Goal: Find specific page/section: Find specific page/section

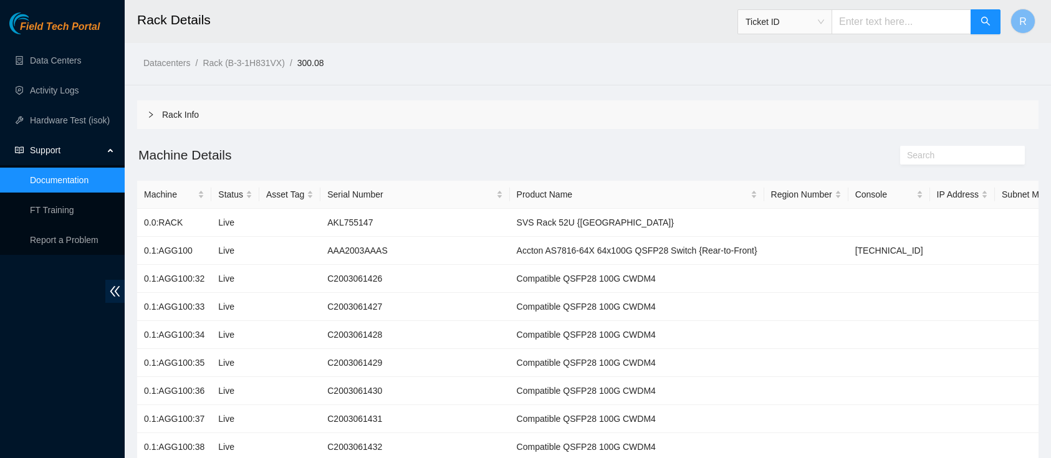
scroll to position [17, 0]
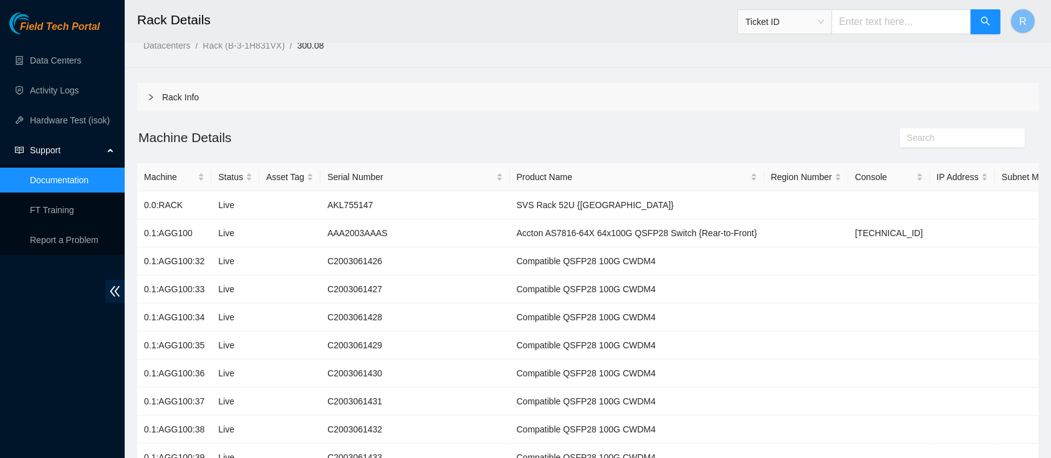
click at [783, 24] on span "Ticket ID" at bounding box center [784, 21] width 79 height 19
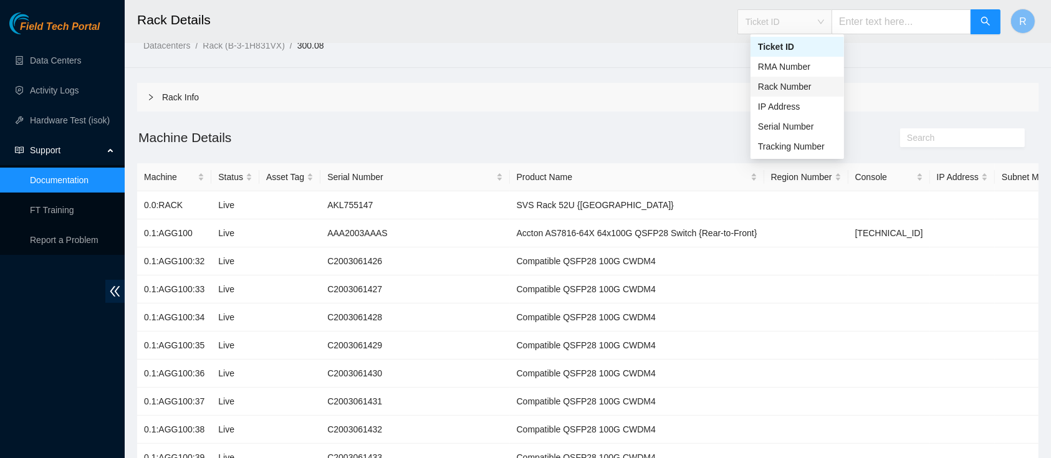
click at [784, 94] on div "Rack Number" at bounding box center [796, 87] width 93 height 20
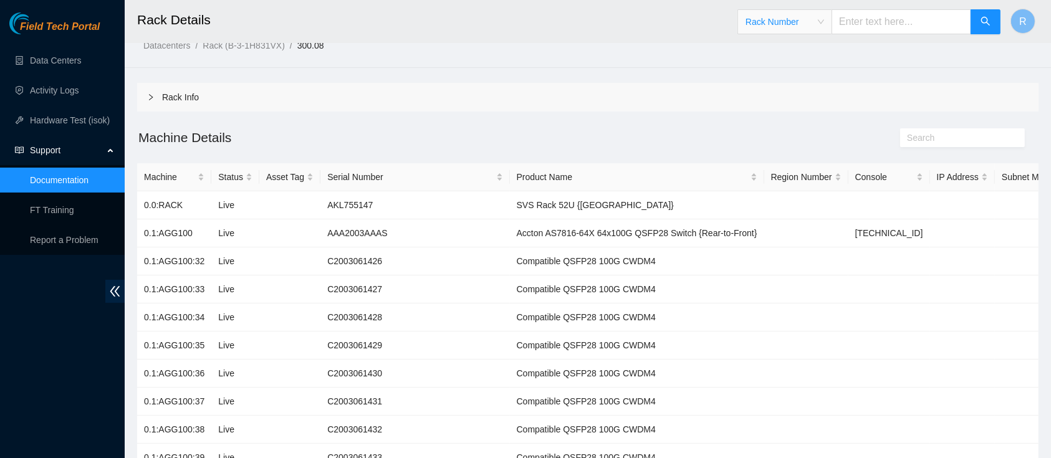
click at [871, 17] on input "text" at bounding box center [901, 21] width 140 height 25
paste input "100.02"
type input "100.02"
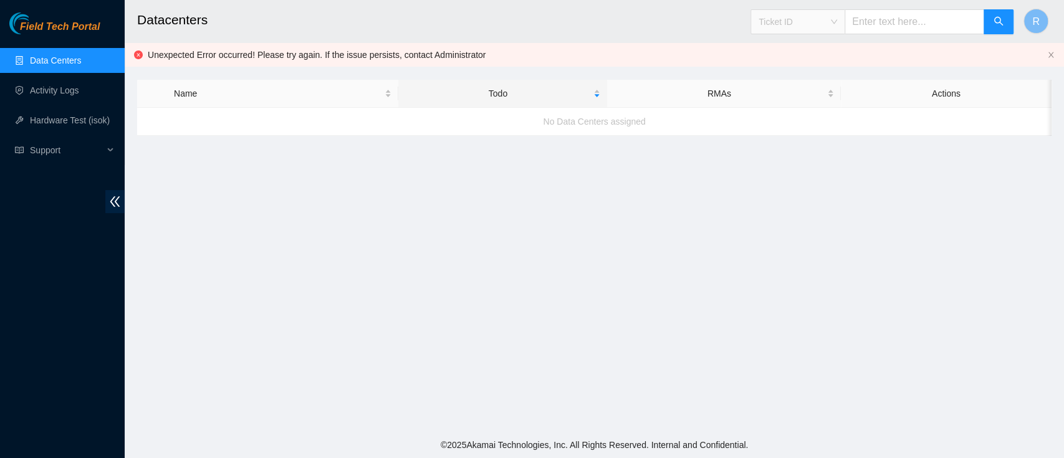
click at [837, 25] on span "Ticket ID" at bounding box center [797, 21] width 79 height 19
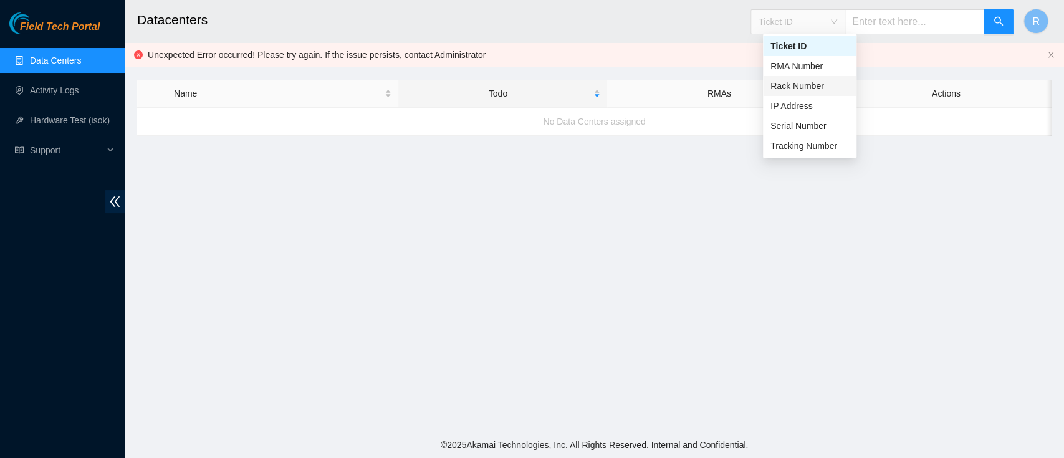
click at [838, 84] on div "Rack Number" at bounding box center [809, 86] width 79 height 14
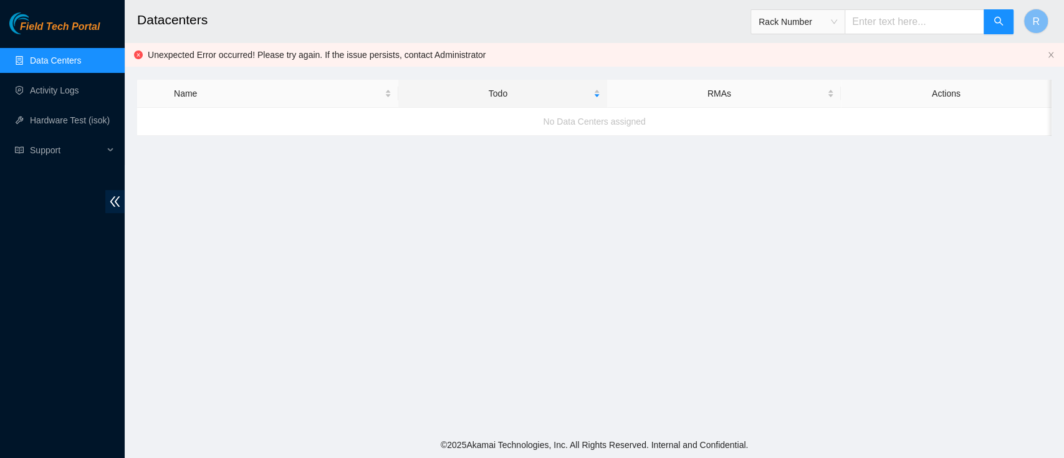
click at [877, 30] on input "text" at bounding box center [914, 21] width 140 height 25
type input "100.02"
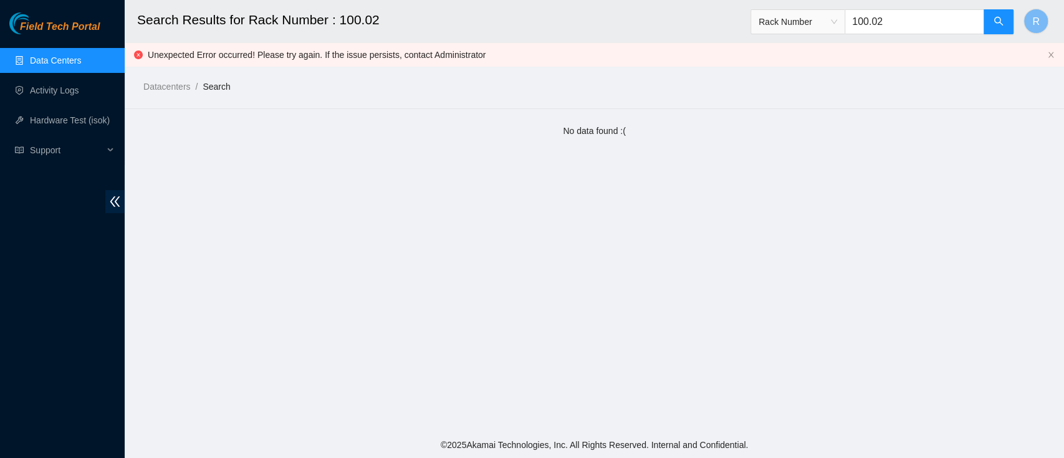
click at [916, 28] on input "100.02" at bounding box center [914, 21] width 140 height 25
click at [1002, 22] on icon "search" at bounding box center [998, 21] width 10 height 10
click at [937, 23] on input "100.02" at bounding box center [914, 21] width 140 height 25
click at [40, 62] on link "Data Centers" at bounding box center [55, 60] width 51 height 10
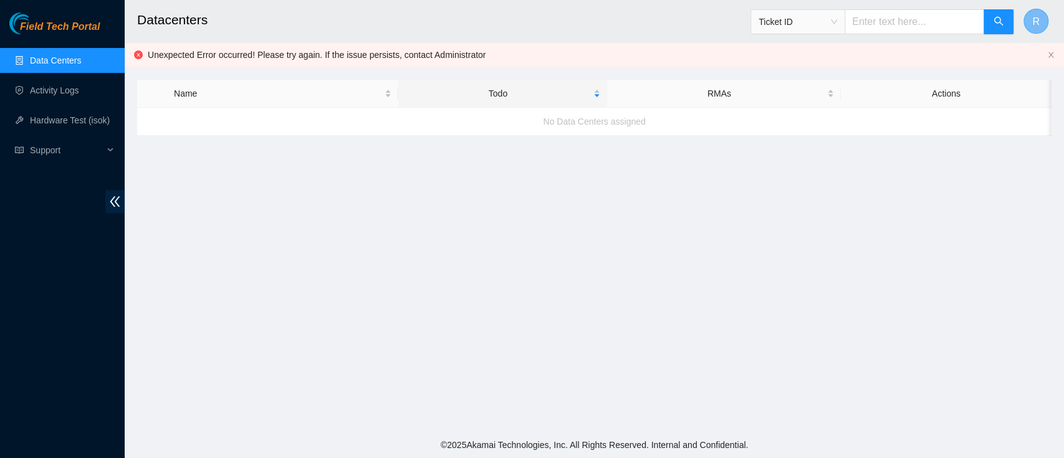
click at [1035, 17] on span "R" at bounding box center [1035, 22] width 7 height 16
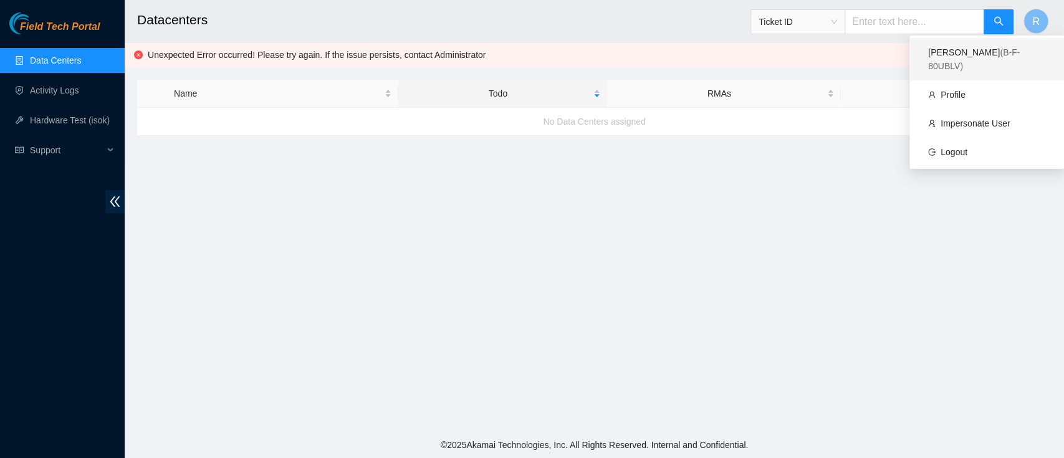
click at [982, 55] on span "( B-F-80UBLV )" at bounding box center [974, 59] width 92 height 24
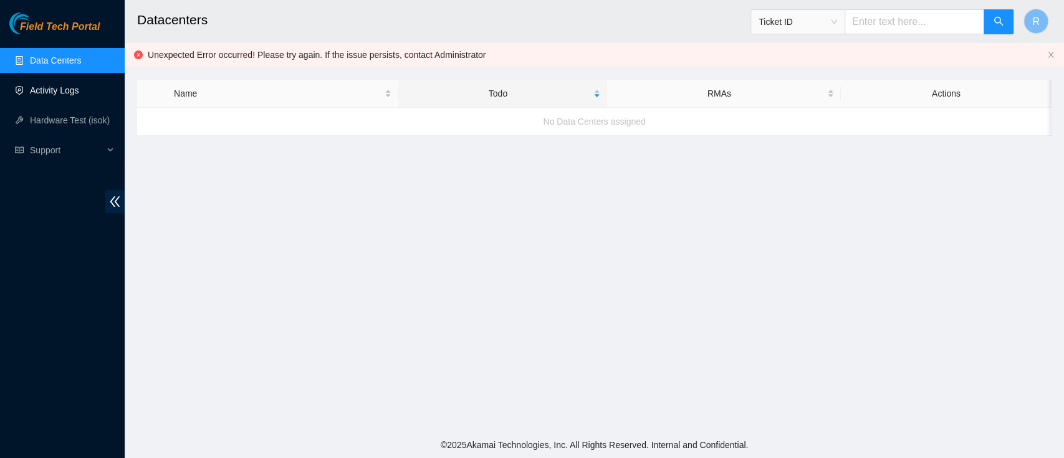
click at [79, 92] on link "Activity Logs" at bounding box center [54, 90] width 49 height 10
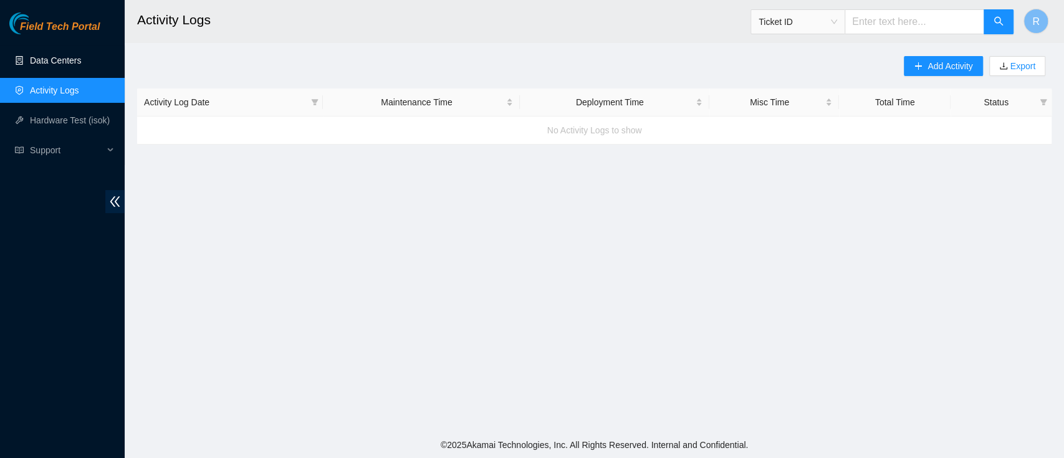
click at [44, 55] on link "Data Centers" at bounding box center [55, 60] width 51 height 10
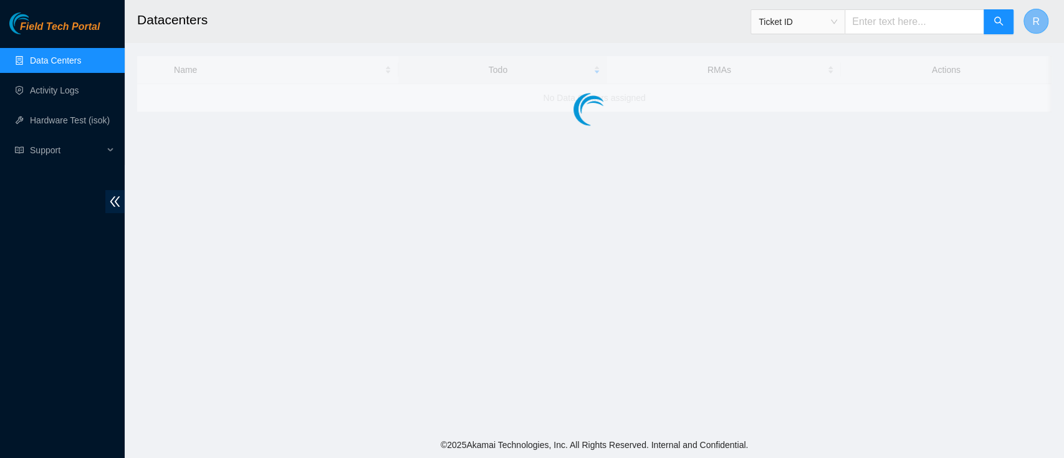
click at [1033, 26] on span "R" at bounding box center [1035, 22] width 7 height 16
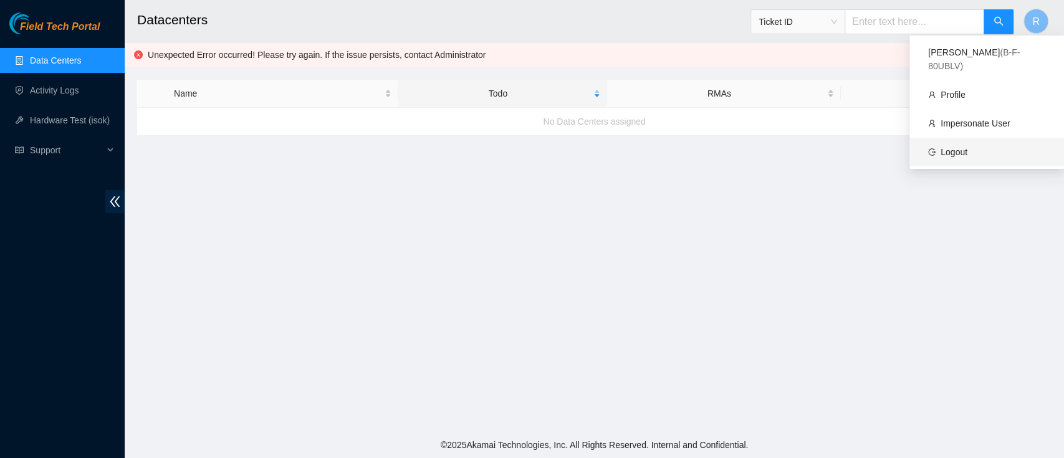
click at [967, 147] on link "Logout" at bounding box center [953, 152] width 27 height 10
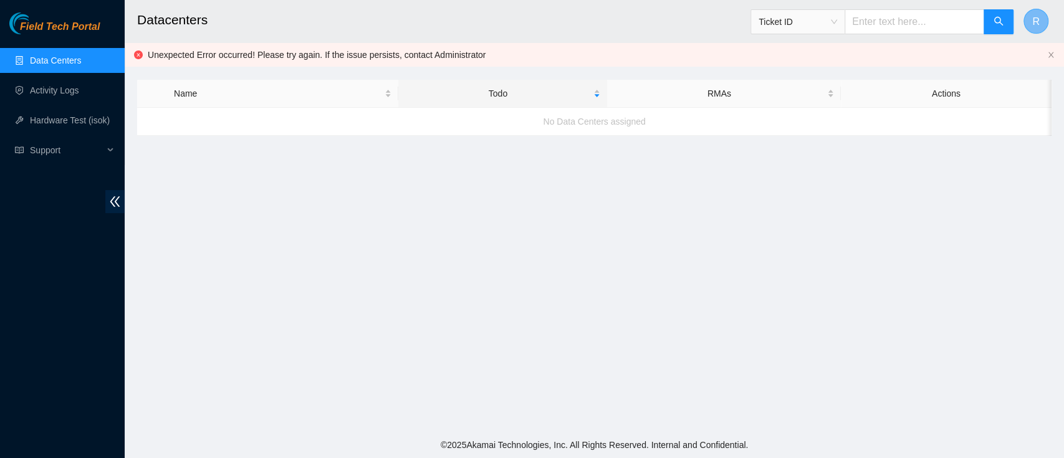
click at [1031, 23] on button "R" at bounding box center [1035, 21] width 25 height 25
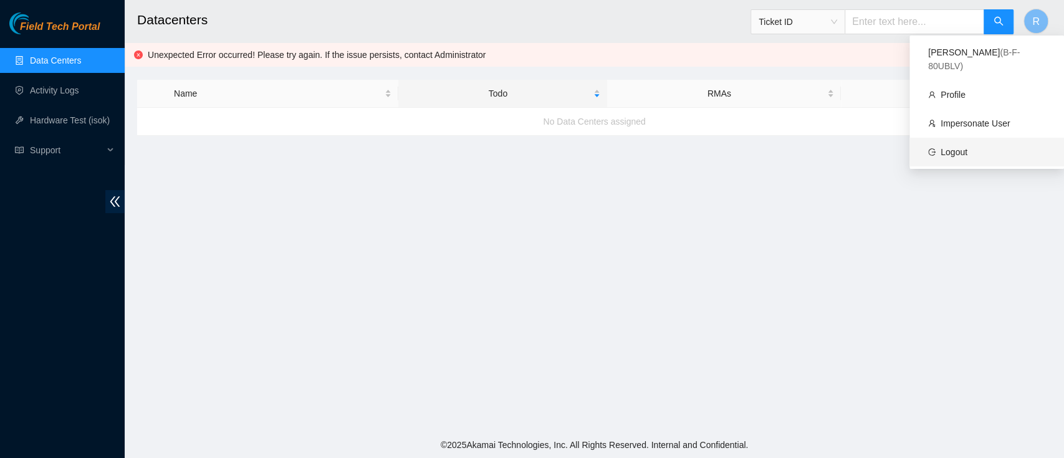
click at [967, 147] on link "Logout" at bounding box center [953, 152] width 27 height 10
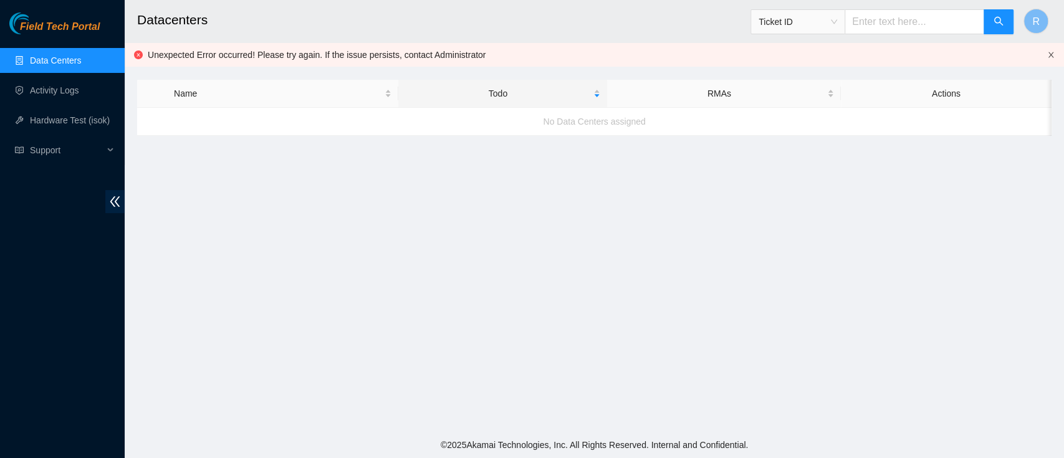
click at [1052, 53] on icon "close" at bounding box center [1050, 55] width 5 height 6
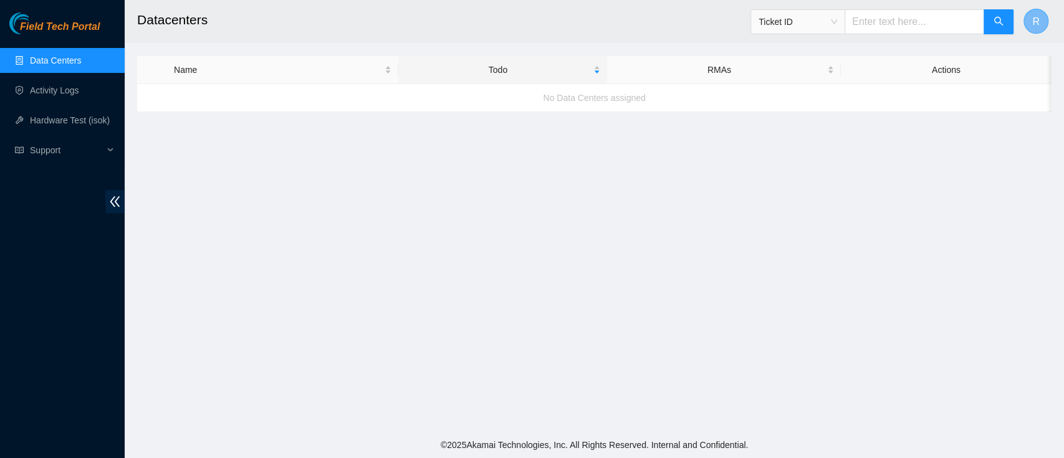
click at [1040, 29] on button "R" at bounding box center [1035, 21] width 25 height 25
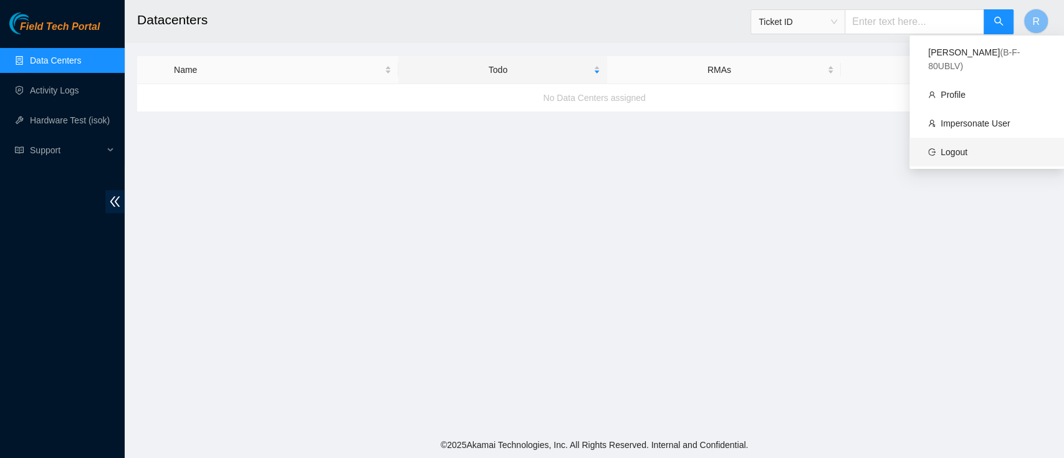
click at [967, 147] on link "Logout" at bounding box center [953, 152] width 27 height 10
